Goal: Task Accomplishment & Management: Manage account settings

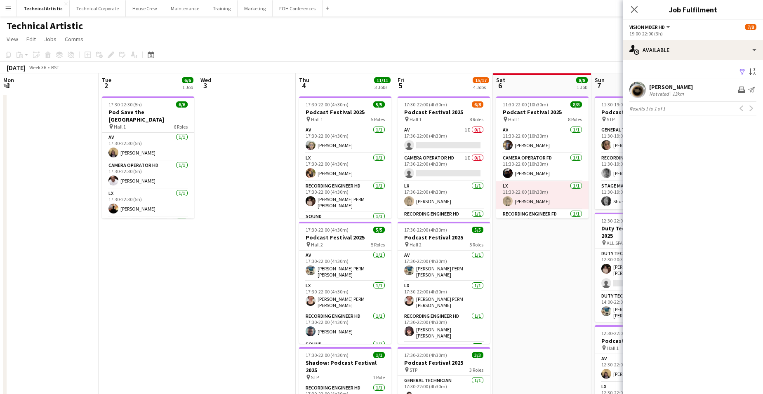
scroll to position [0, 197]
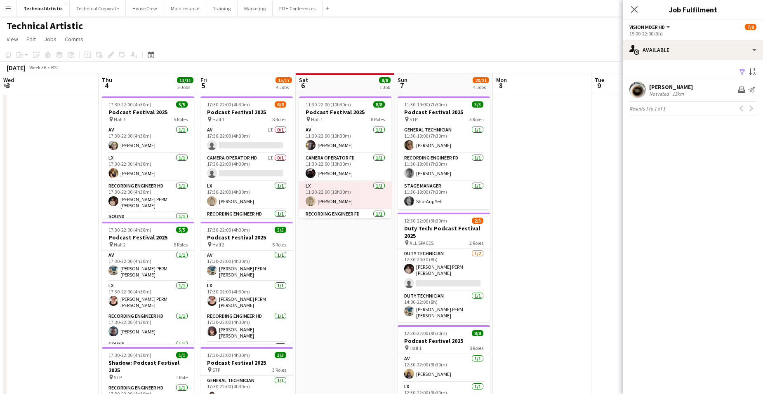
click at [9, 7] on app-icon "Menu" at bounding box center [8, 8] width 7 height 7
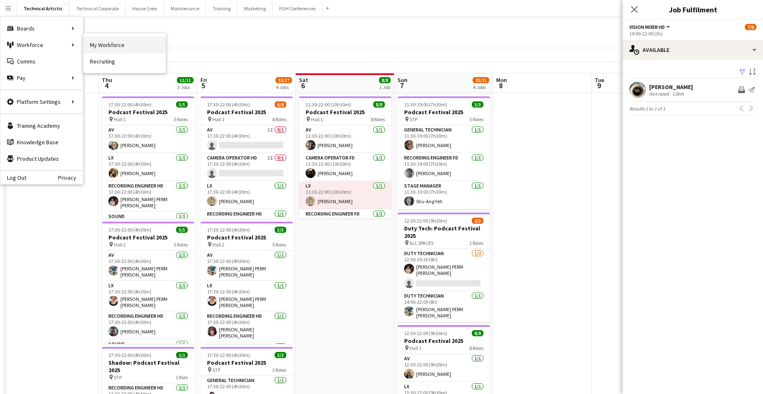
click at [111, 41] on link "My Workforce" at bounding box center [124, 45] width 82 height 16
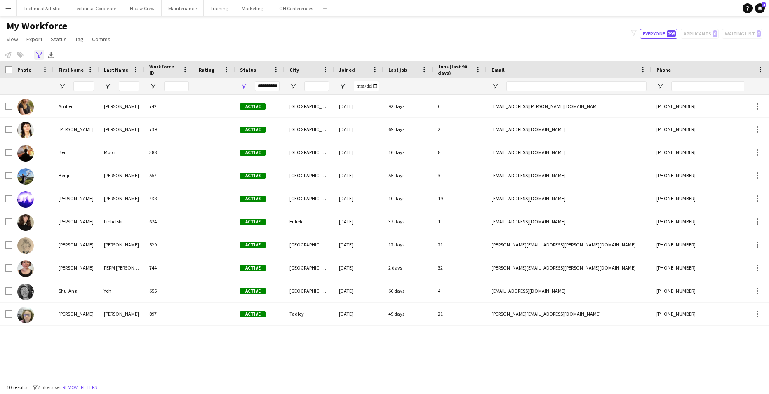
click at [38, 52] on icon "Advanced filters" at bounding box center [39, 55] width 7 height 7
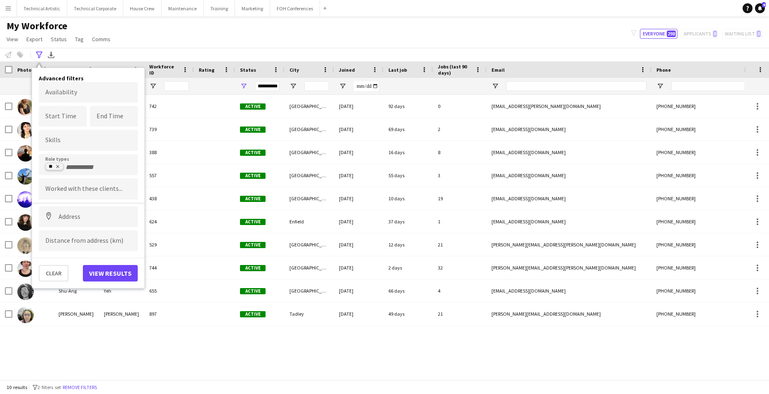
click at [57, 166] on icon "Remove tag" at bounding box center [57, 166] width 3 height 3
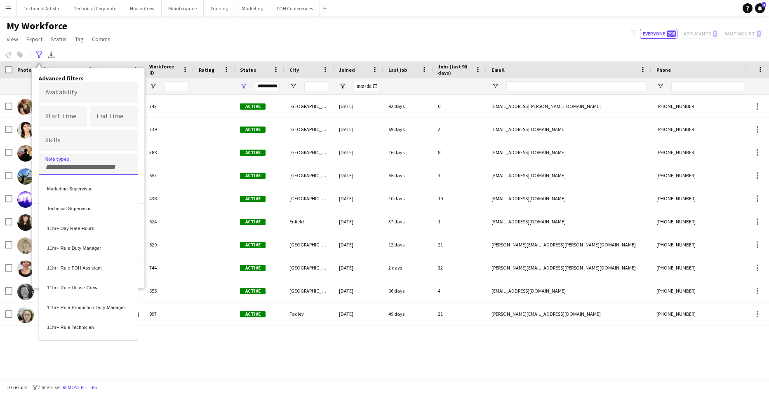
click at [140, 35] on div at bounding box center [384, 197] width 769 height 394
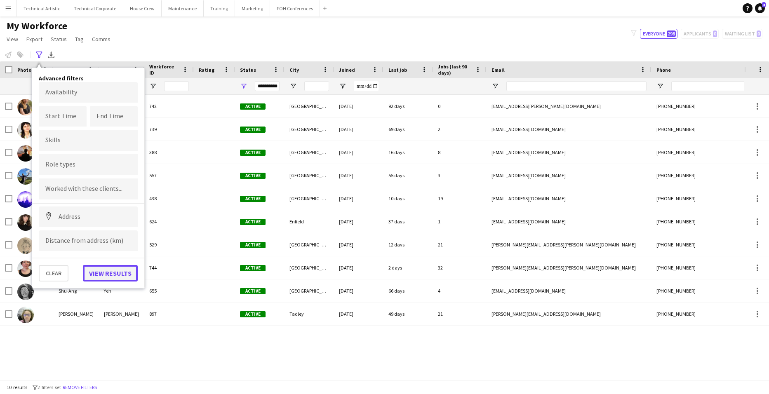
click at [109, 273] on button "View results" at bounding box center [110, 273] width 55 height 16
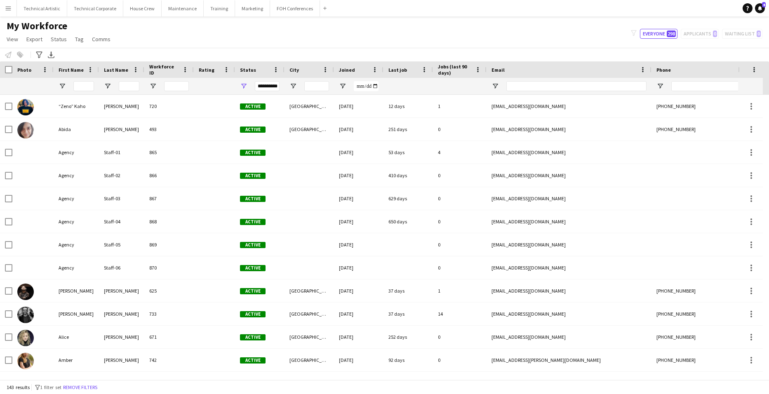
click at [271, 87] on div "**********" at bounding box center [267, 86] width 25 height 10
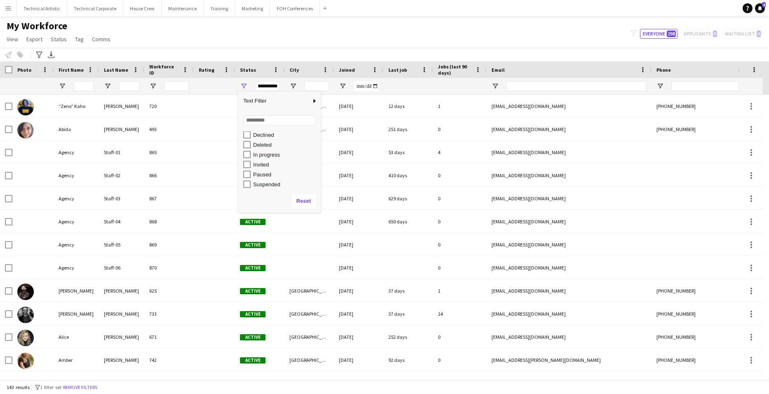
scroll to position [52, 0]
click at [293, 46] on div "My Workforce View Views Default view Tech Staff New view Update view Delete vie…" at bounding box center [384, 34] width 769 height 28
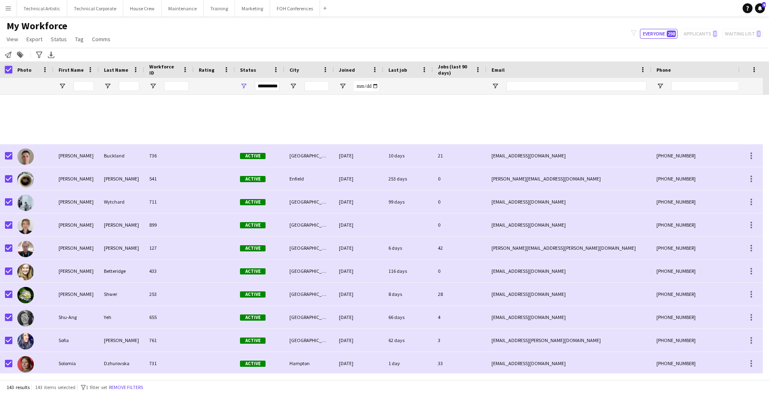
scroll to position [0, 0]
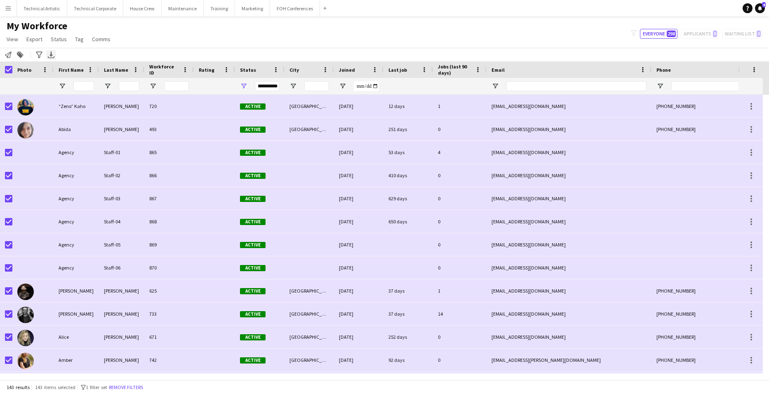
click at [52, 52] on icon "Export XLSX" at bounding box center [51, 55] width 7 height 7
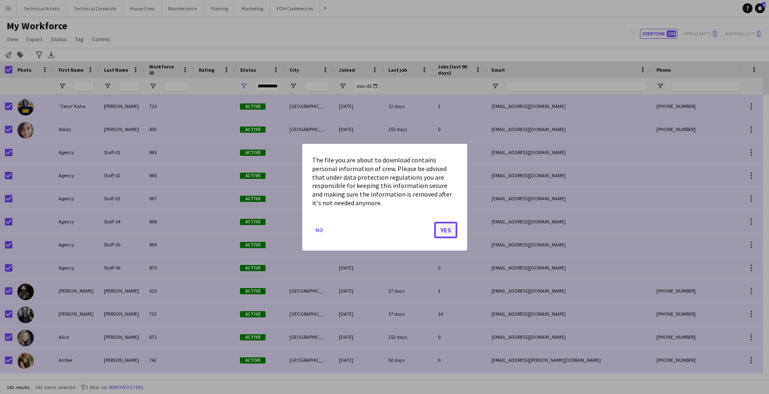
click at [445, 228] on button "Yes" at bounding box center [445, 229] width 23 height 16
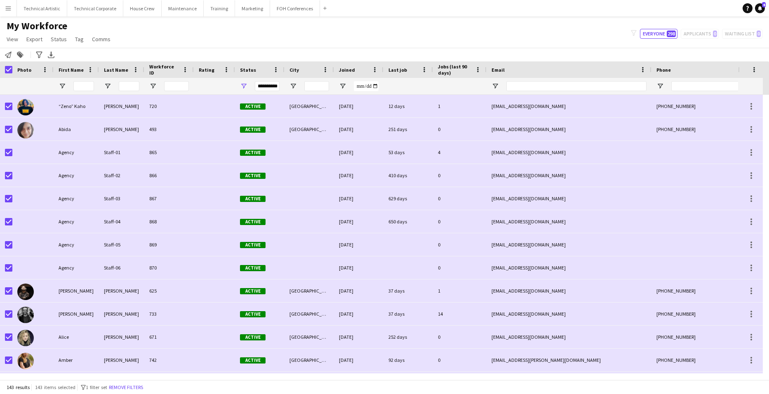
click at [8, 8] on app-icon "Menu" at bounding box center [8, 8] width 7 height 7
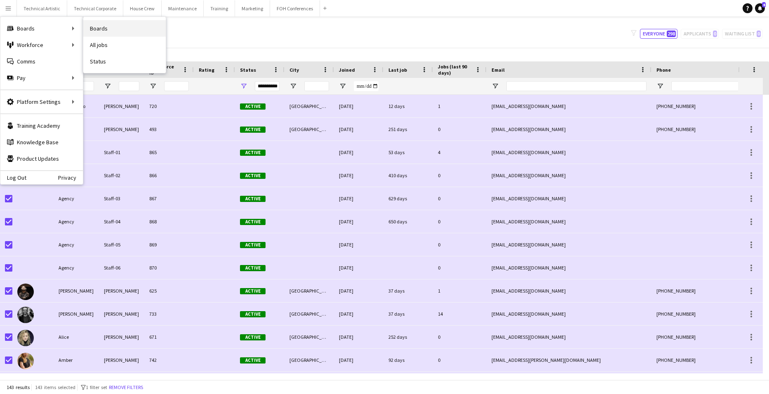
click at [111, 24] on link "Boards" at bounding box center [124, 28] width 82 height 16
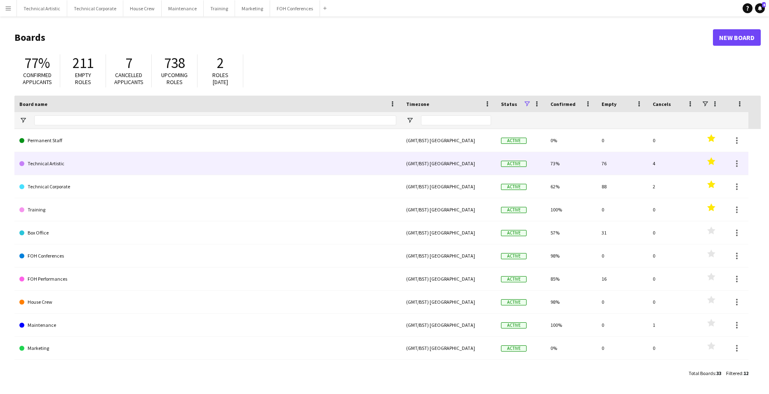
click at [50, 165] on link "Technical Artistic" at bounding box center [207, 163] width 377 height 23
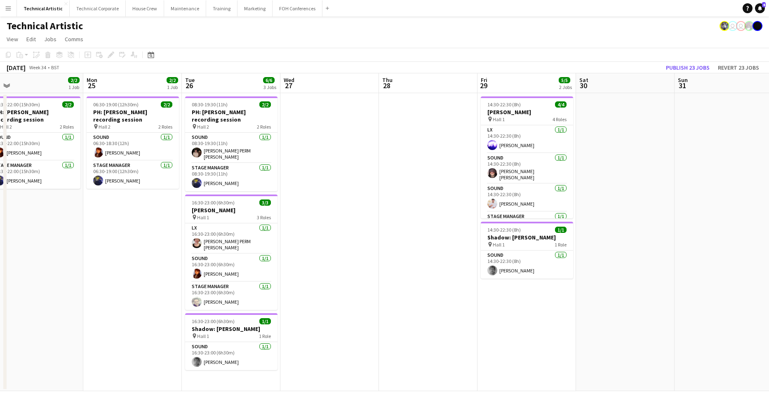
scroll to position [0, 213]
drag, startPoint x: 641, startPoint y: 264, endPoint x: 132, endPoint y: 270, distance: 509.0
click at [132, 270] on app-calendar-viewport "Fri 22 Sat 23 Sun 24 2/2 1 Job Mon 25 2/2 1 Job Tue 26 6/6 3 Jobs Wed 27 Thu 28…" at bounding box center [384, 232] width 769 height 318
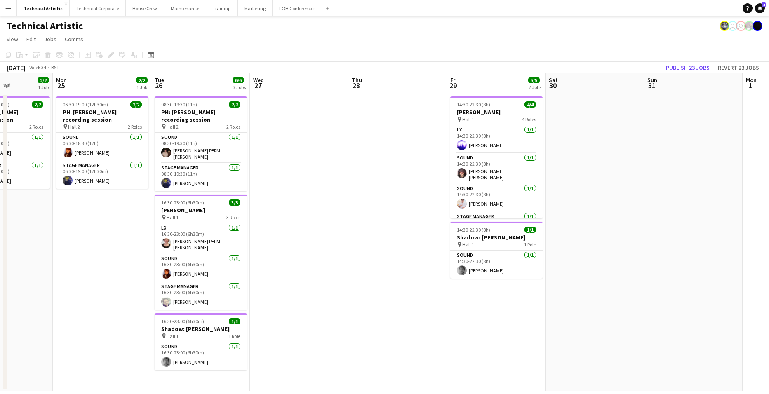
drag, startPoint x: 598, startPoint y: 197, endPoint x: 186, endPoint y: 169, distance: 413.0
click at [68, 177] on app-calendar-viewport "Fri 22 Sat 23 Sun 24 2/2 1 Job Mon 25 2/2 1 Job Tue 26 6/6 3 Jobs Wed 27 Thu 28…" at bounding box center [384, 232] width 769 height 318
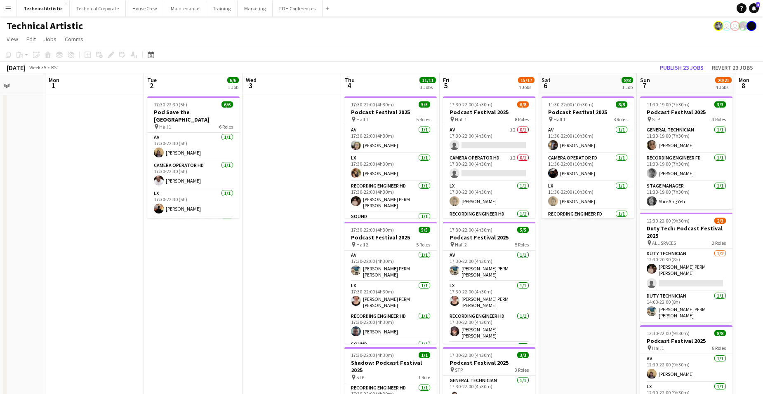
scroll to position [0, 343]
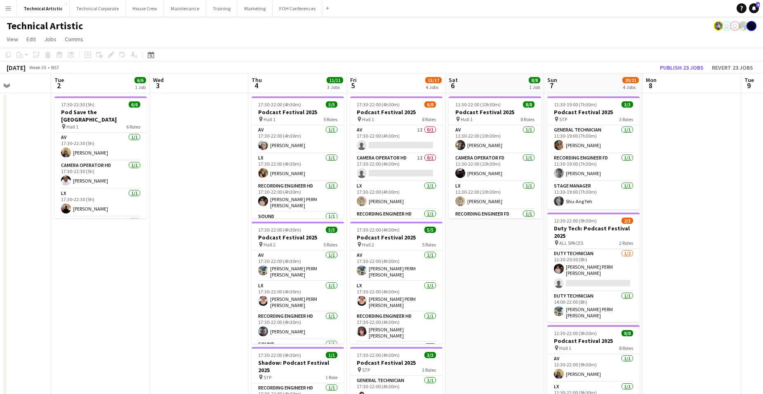
drag, startPoint x: 510, startPoint y: 244, endPoint x: 220, endPoint y: 236, distance: 290.1
click at [220, 236] on app-calendar-viewport "Fri 29 5/5 2 Jobs Sat 30 Sun 31 Mon 1 Tue 2 6/6 1 Job Wed 3 Thu 4 11/11 3 Jobs …" at bounding box center [381, 333] width 763 height 520
